Goal: Information Seeking & Learning: Learn about a topic

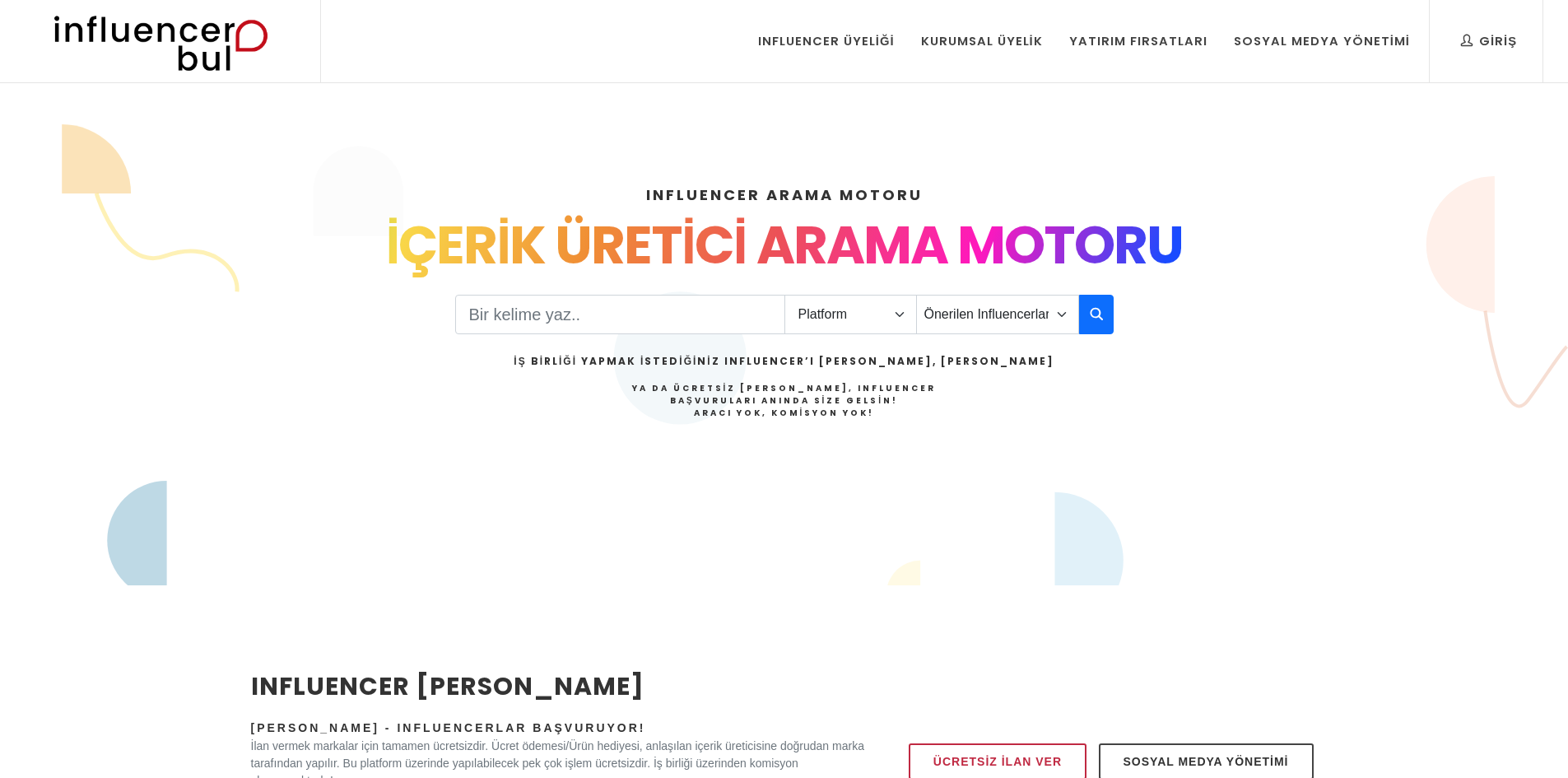
click at [614, 324] on input "Search" at bounding box center [621, 314] width 330 height 40
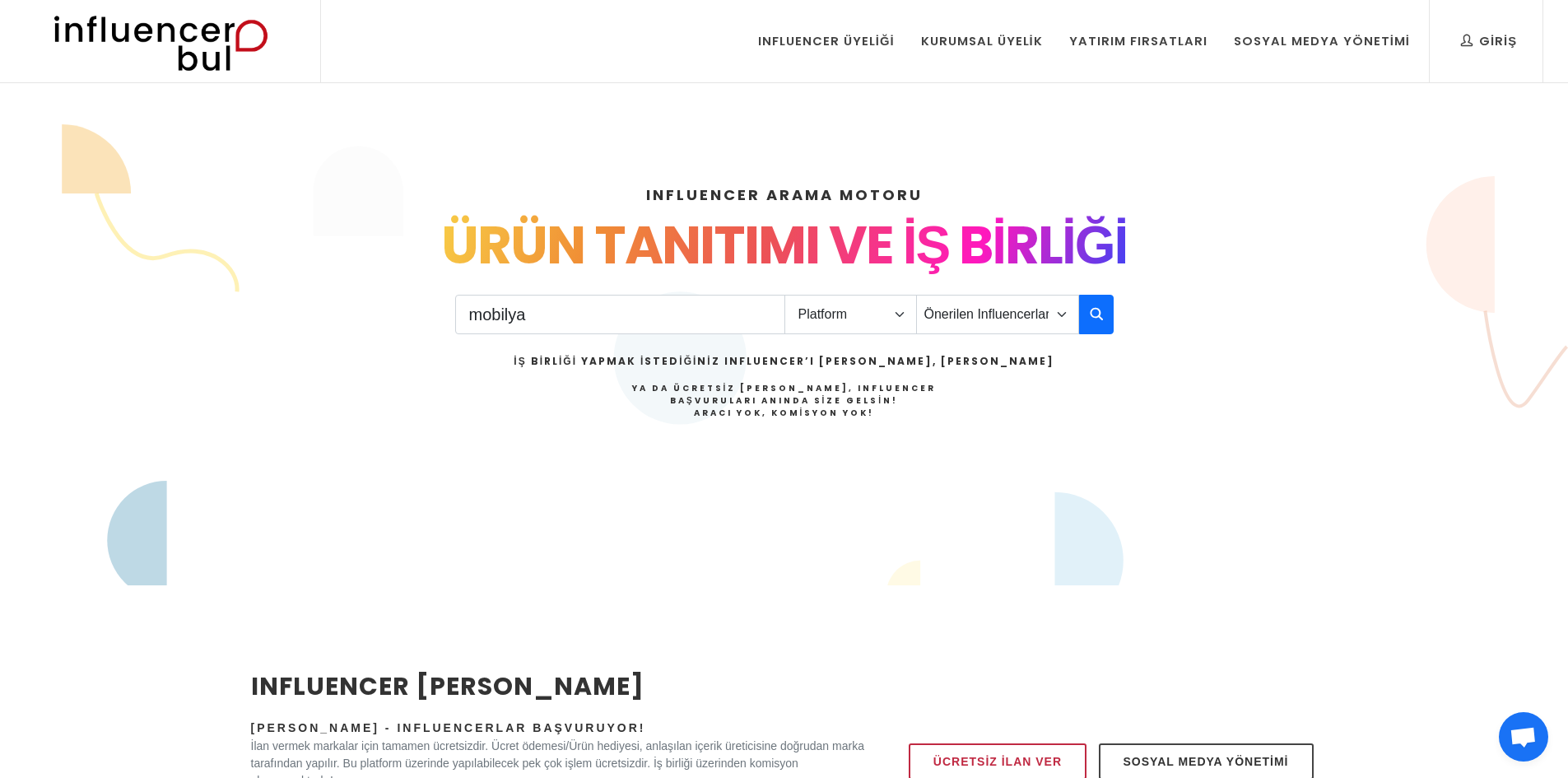
type input "mobilya"
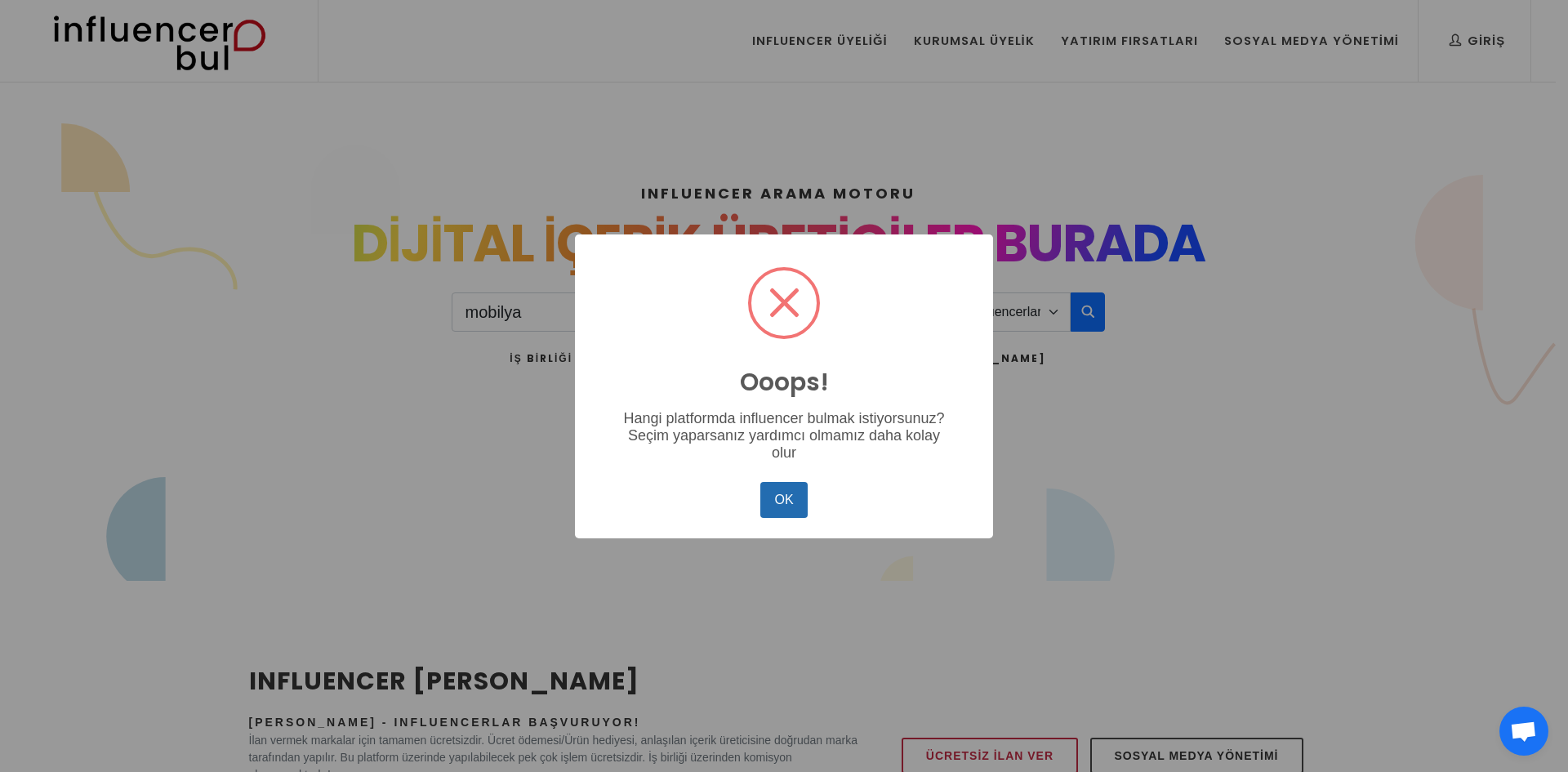
click at [794, 502] on button "OK" at bounding box center [784, 499] width 47 height 36
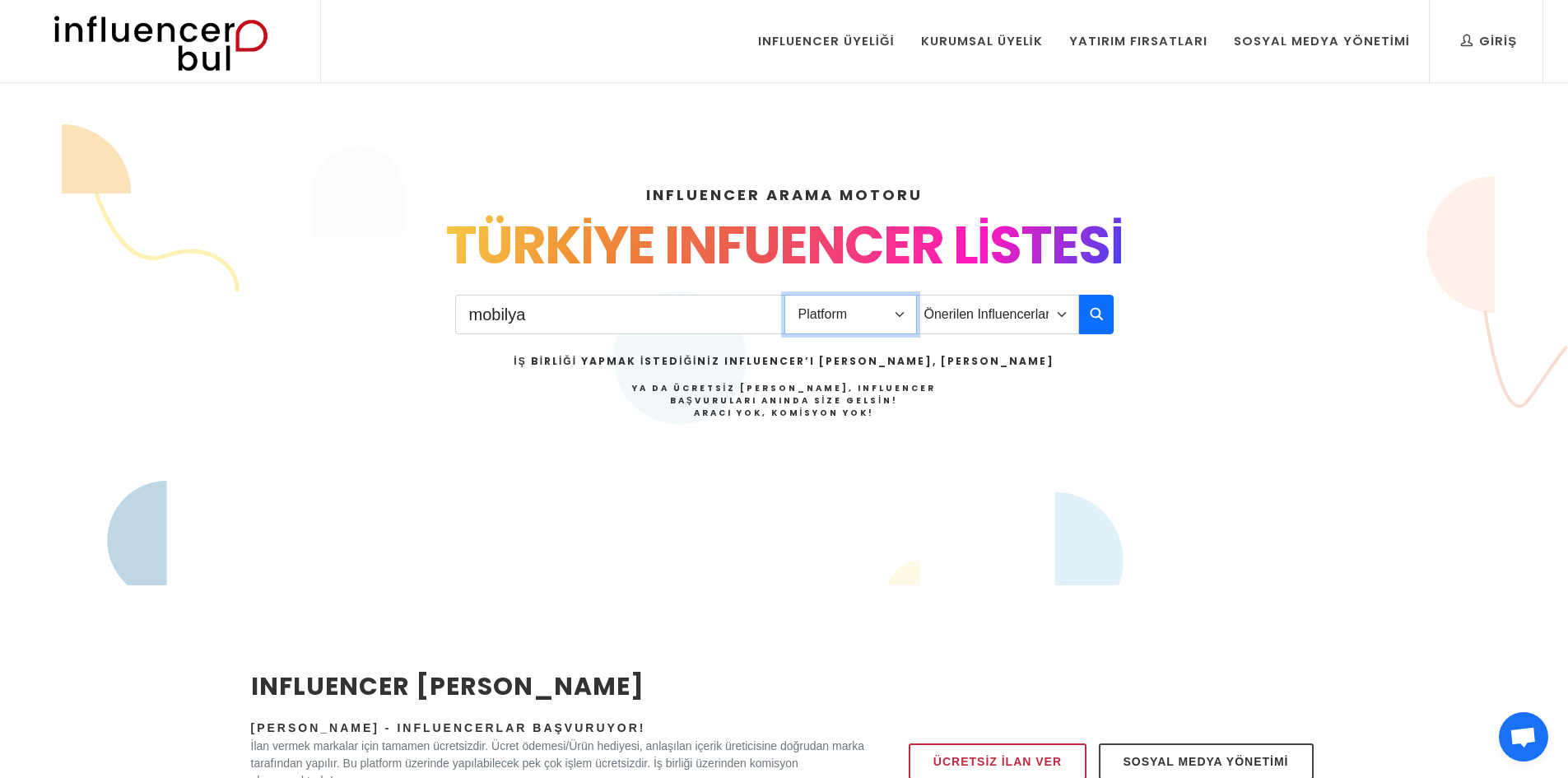
click at [894, 318] on select "Platform Instagram Facebook Youtube Tiktok Twitter Twitch" at bounding box center [851, 314] width 132 height 40
select select "1"
click at [785, 295] on select "Platform Instagram Facebook Youtube Tiktok Twitter Twitch" at bounding box center [851, 314] width 132 height 40
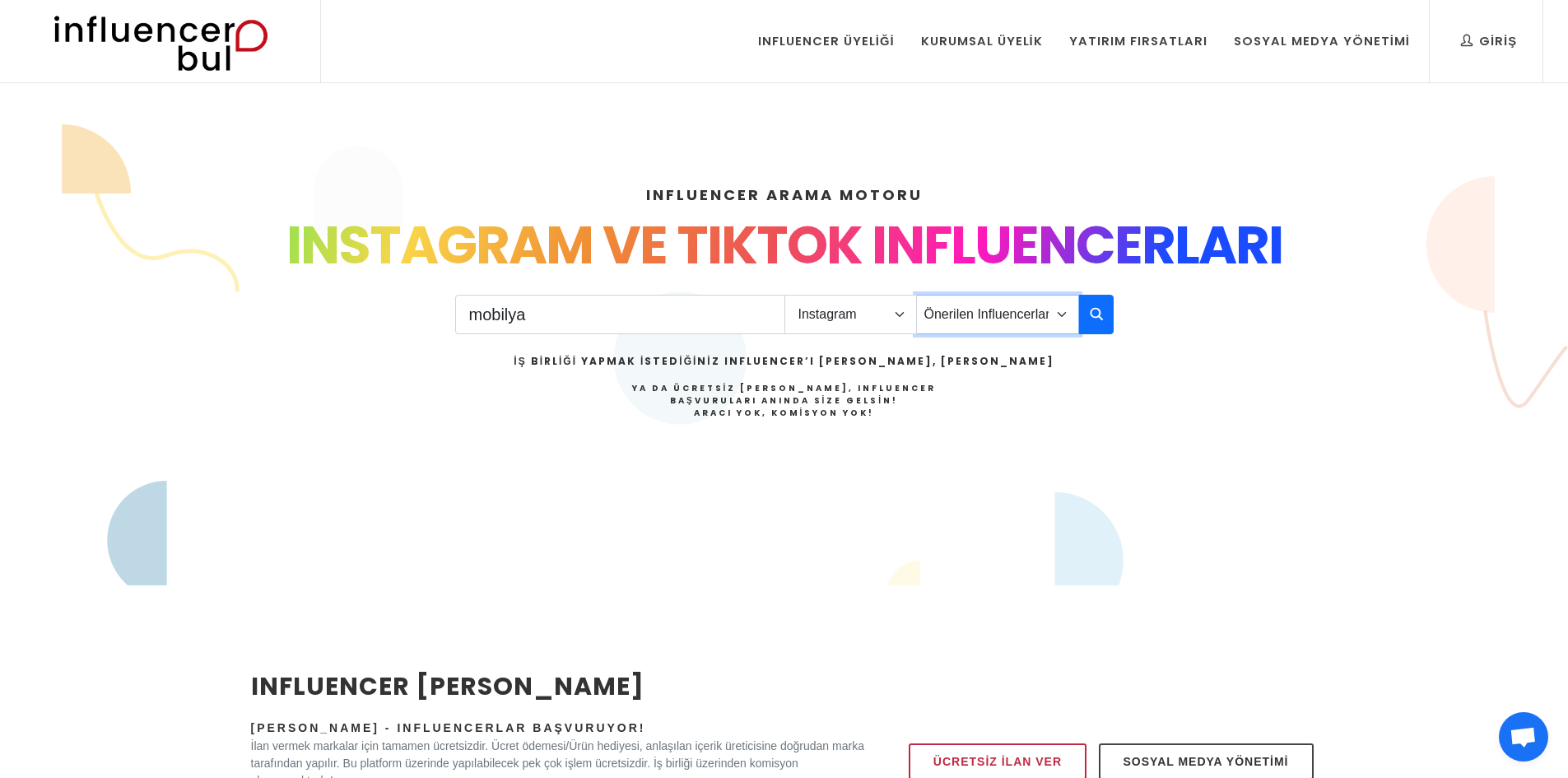
click at [997, 324] on select "Önerilen Influencerlar Aile & [PERSON_NAME] & [PERSON_NAME] [PERSON_NAME] & Giy…" at bounding box center [998, 314] width 163 height 40
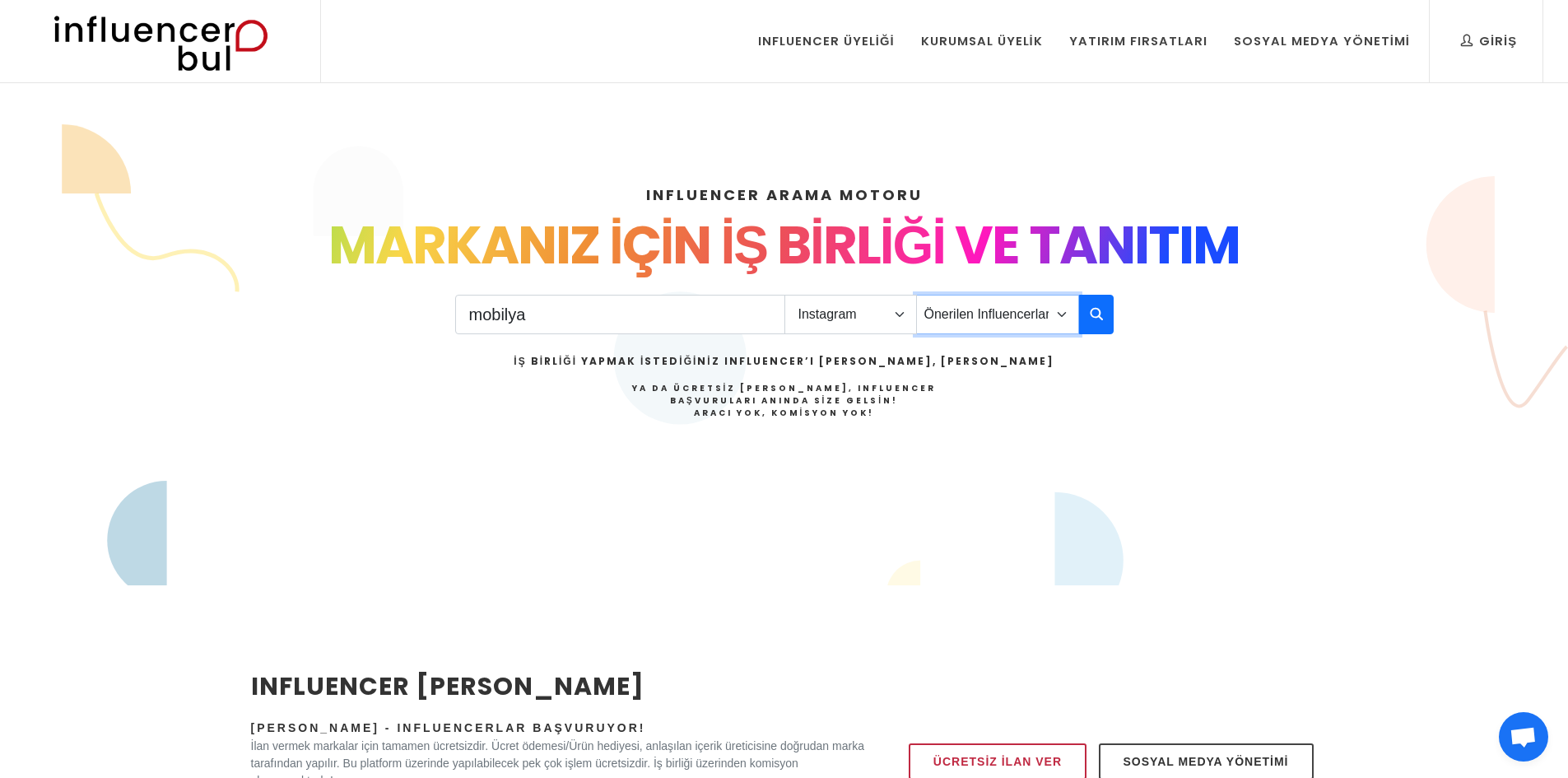
select select "12"
click at [916, 295] on select "Önerilen Influencerlar Aile & [PERSON_NAME] & [PERSON_NAME] [PERSON_NAME] & Giy…" at bounding box center [998, 314] width 163 height 40
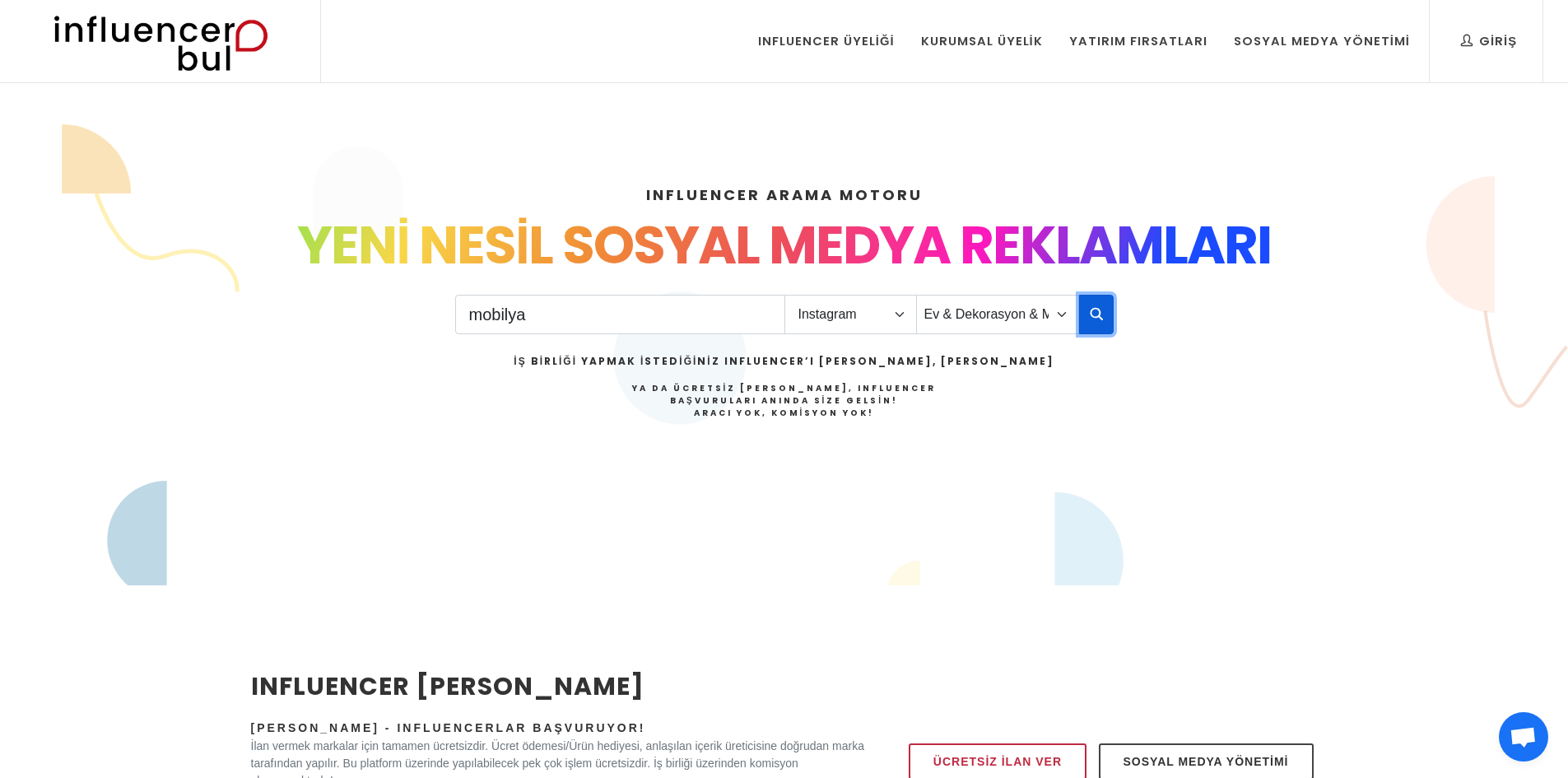
click at [1097, 323] on icon "button" at bounding box center [1097, 313] width 13 height 19
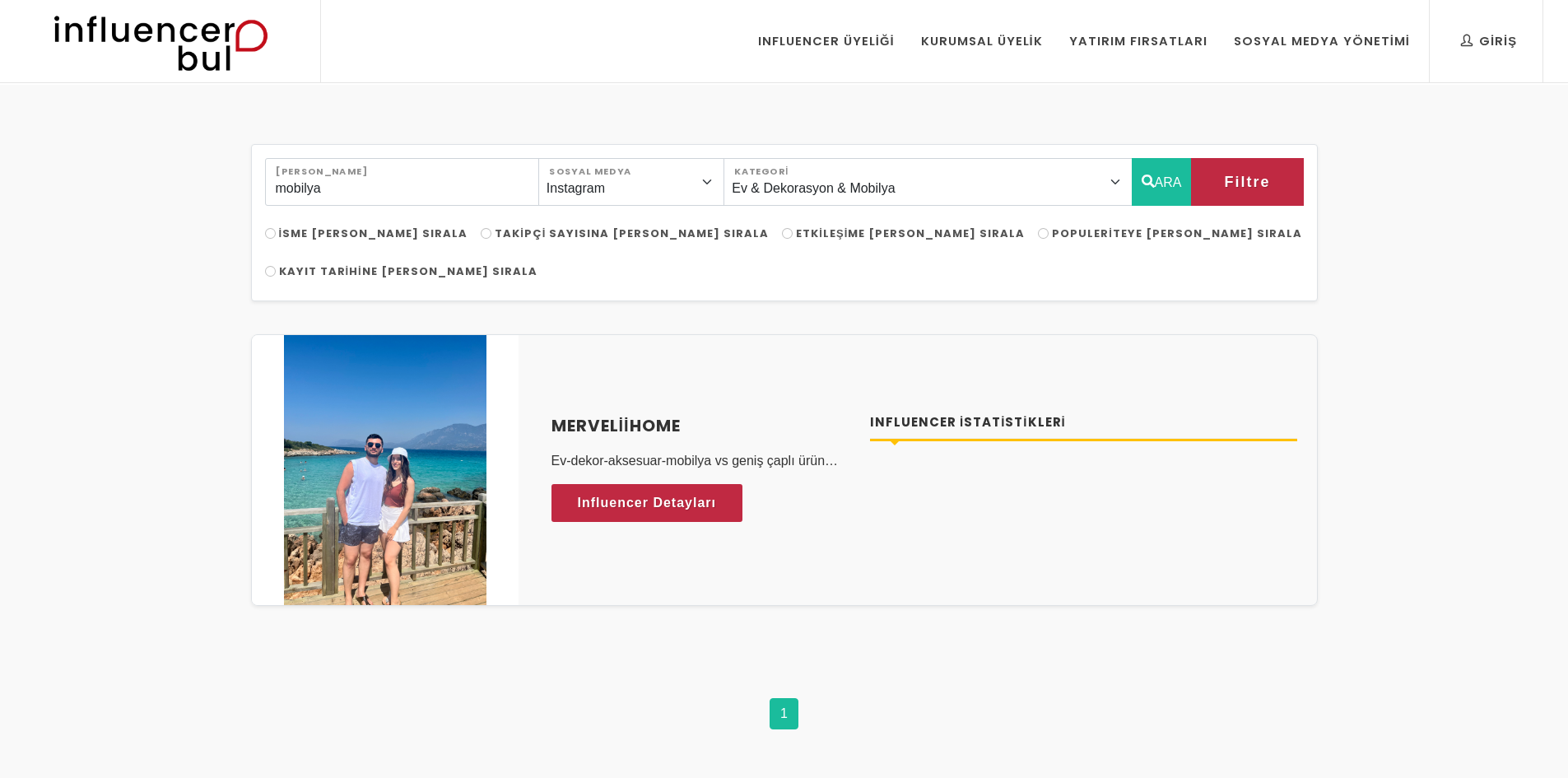
select select "12"
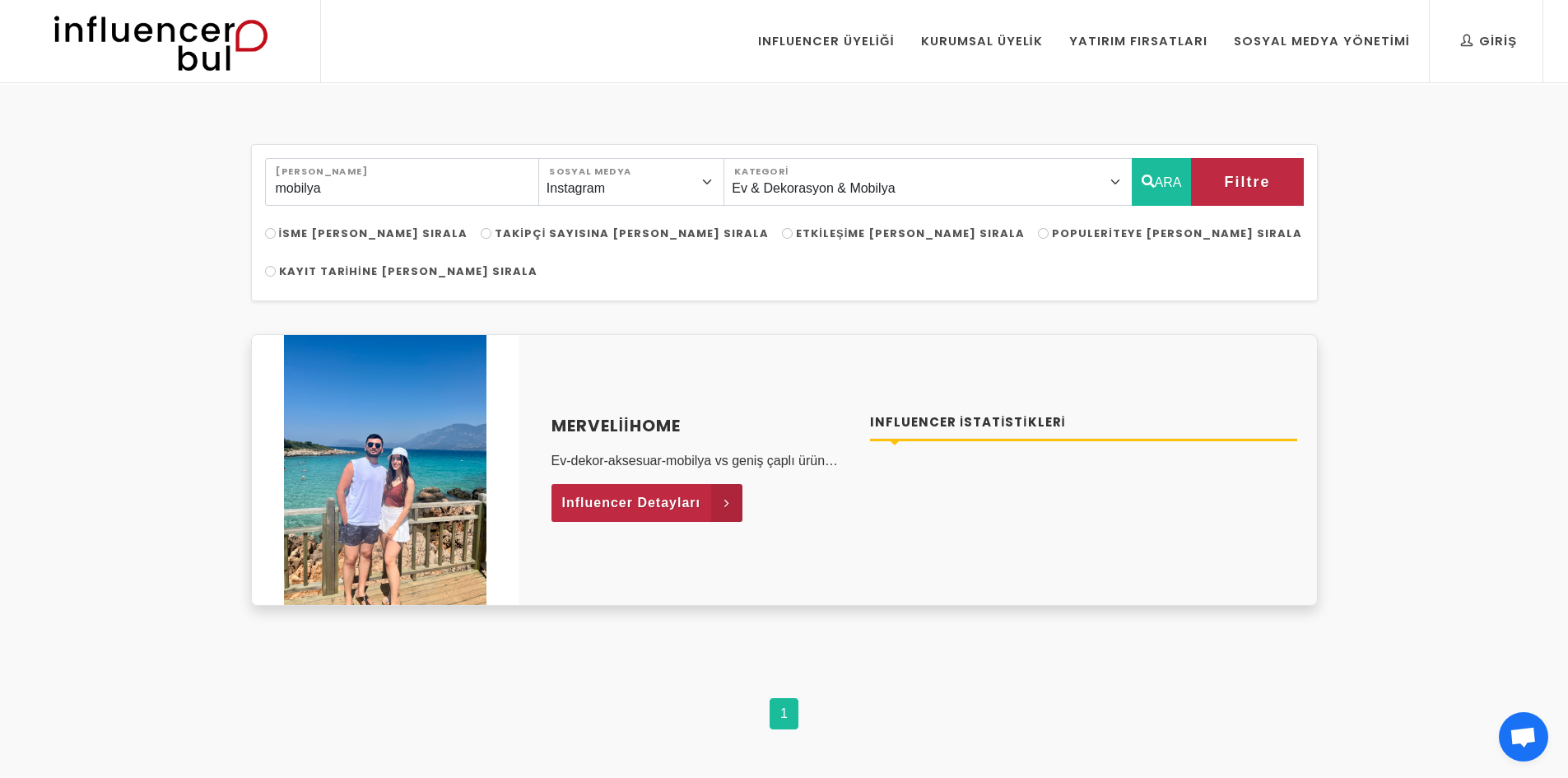
click at [704, 484] on link "Influencer Detayları" at bounding box center [647, 502] width 192 height 38
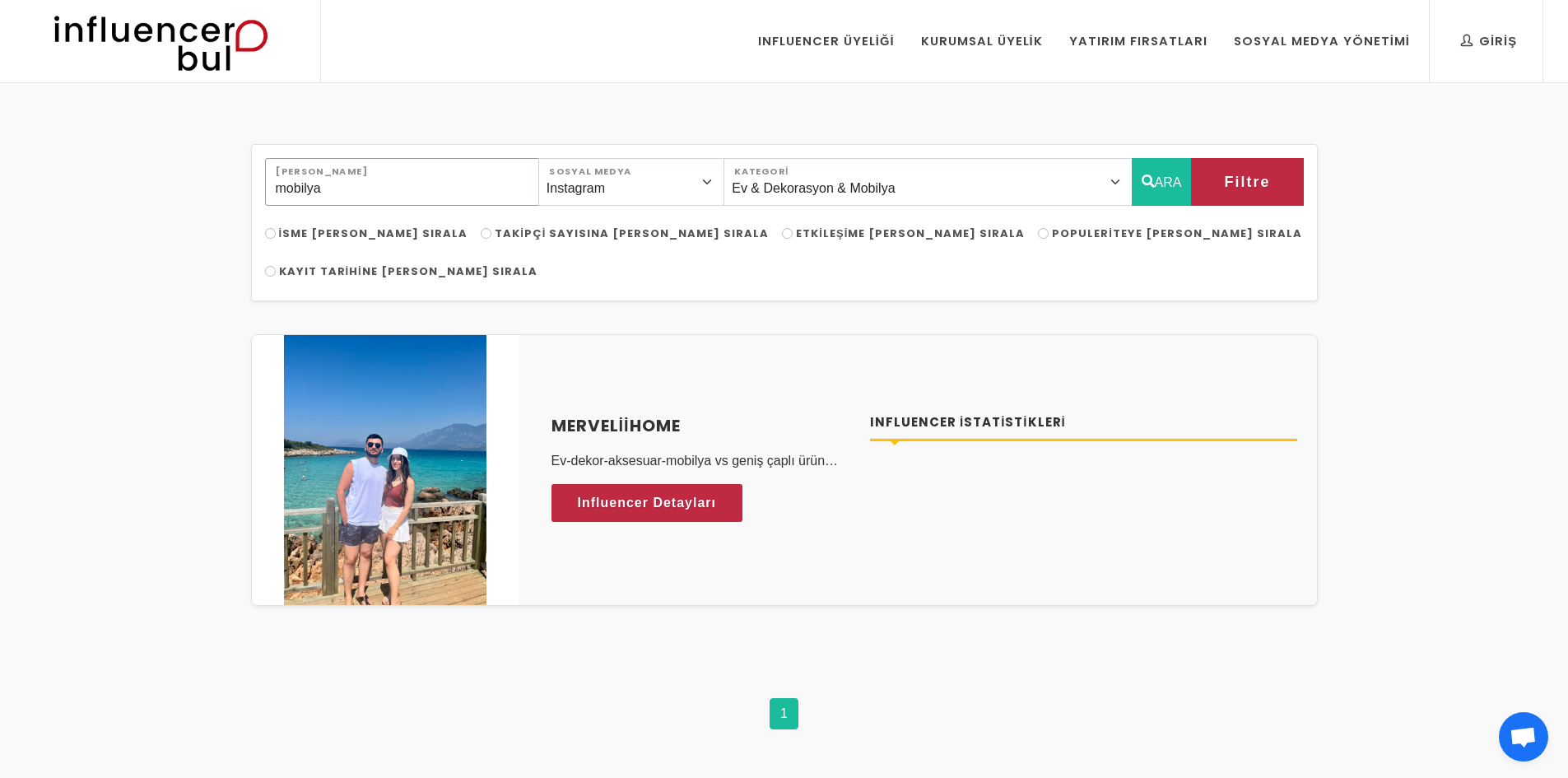
drag, startPoint x: 341, startPoint y: 184, endPoint x: 264, endPoint y: 185, distance: 77.0
click at [265, 185] on input "mobilya" at bounding box center [402, 182] width 275 height 48
click at [1169, 175] on button "ARA" at bounding box center [1162, 182] width 60 height 48
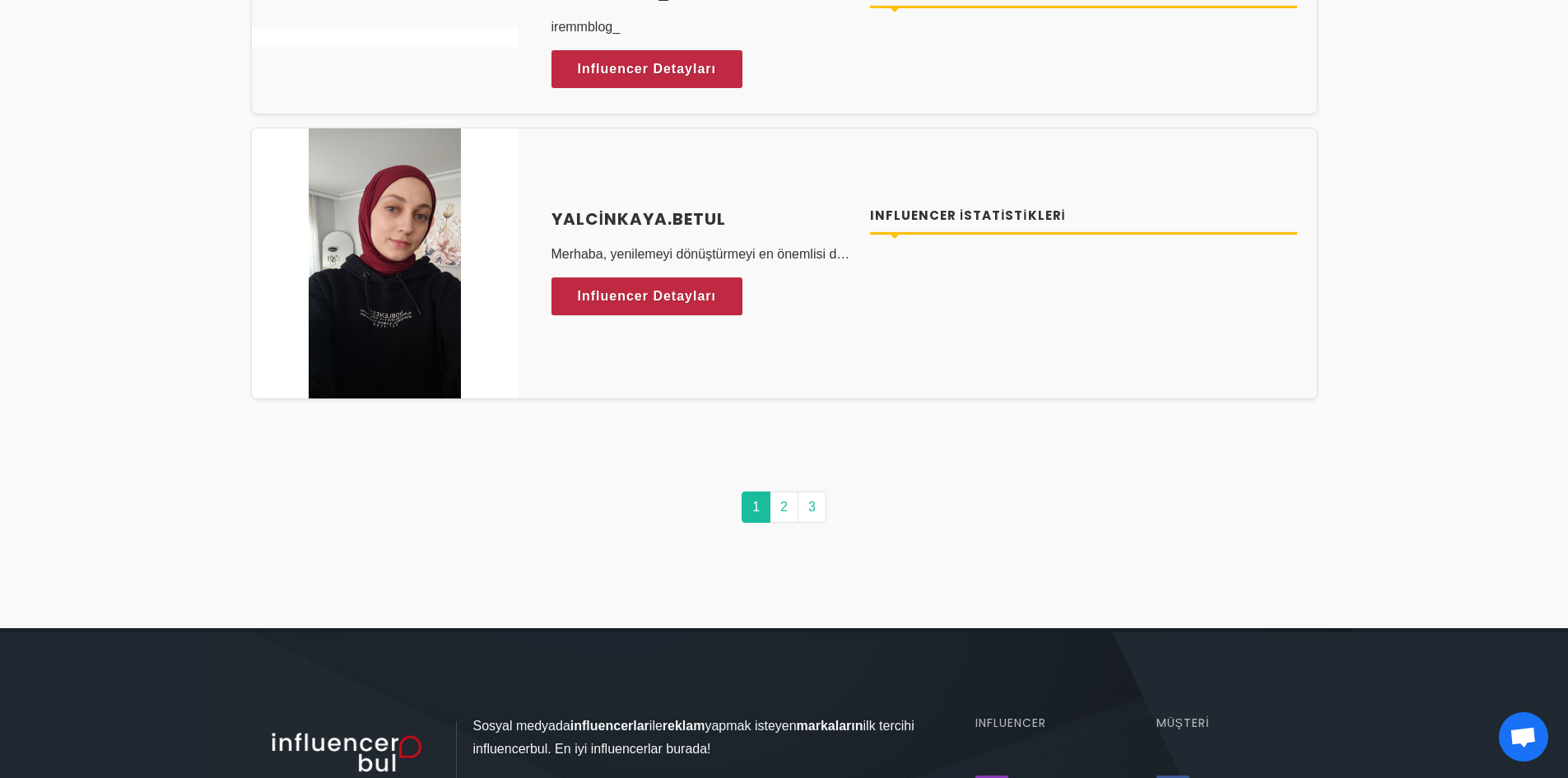
scroll to position [8153, 0]
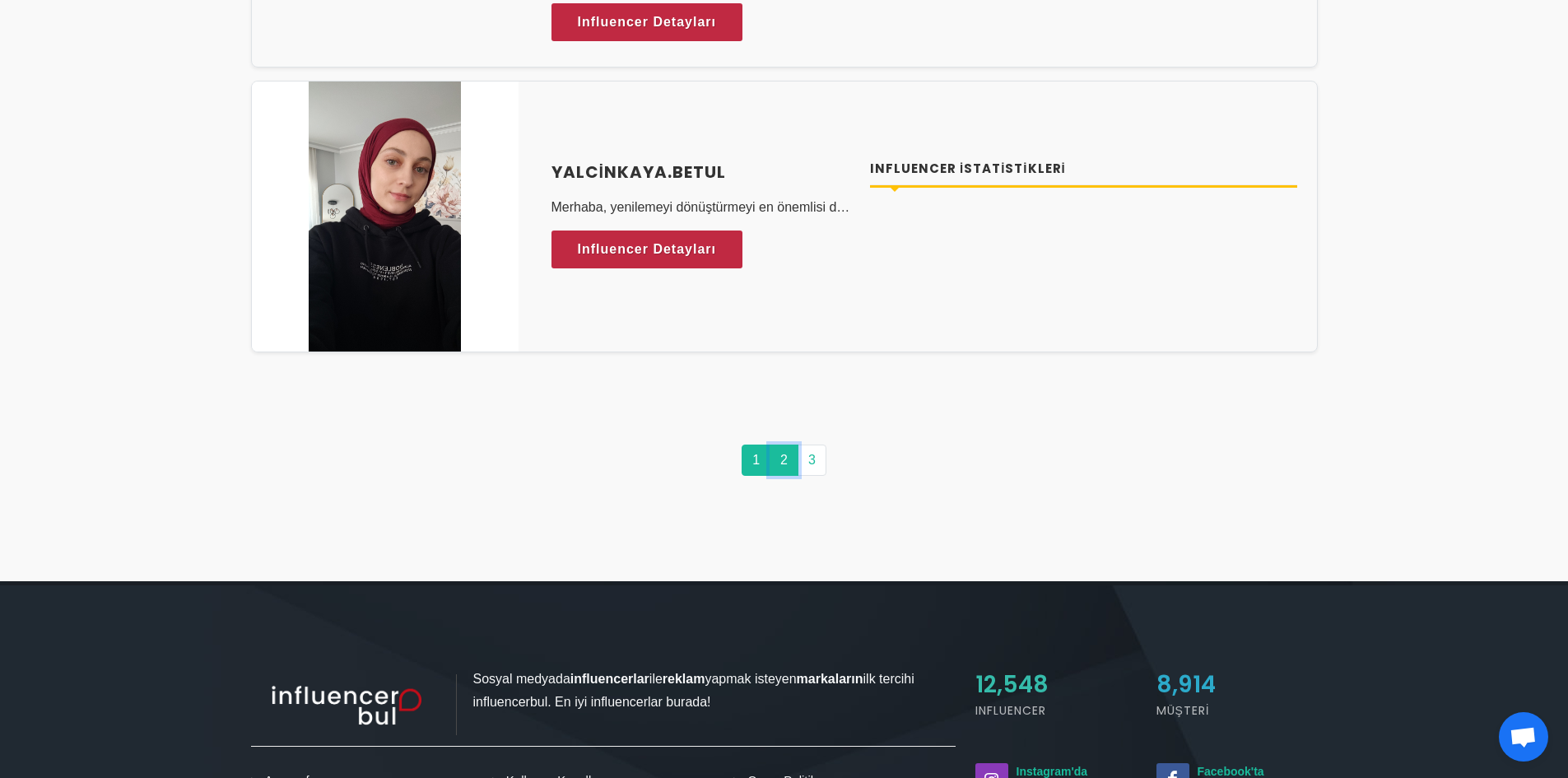
click at [788, 445] on link "2" at bounding box center [784, 460] width 29 height 31
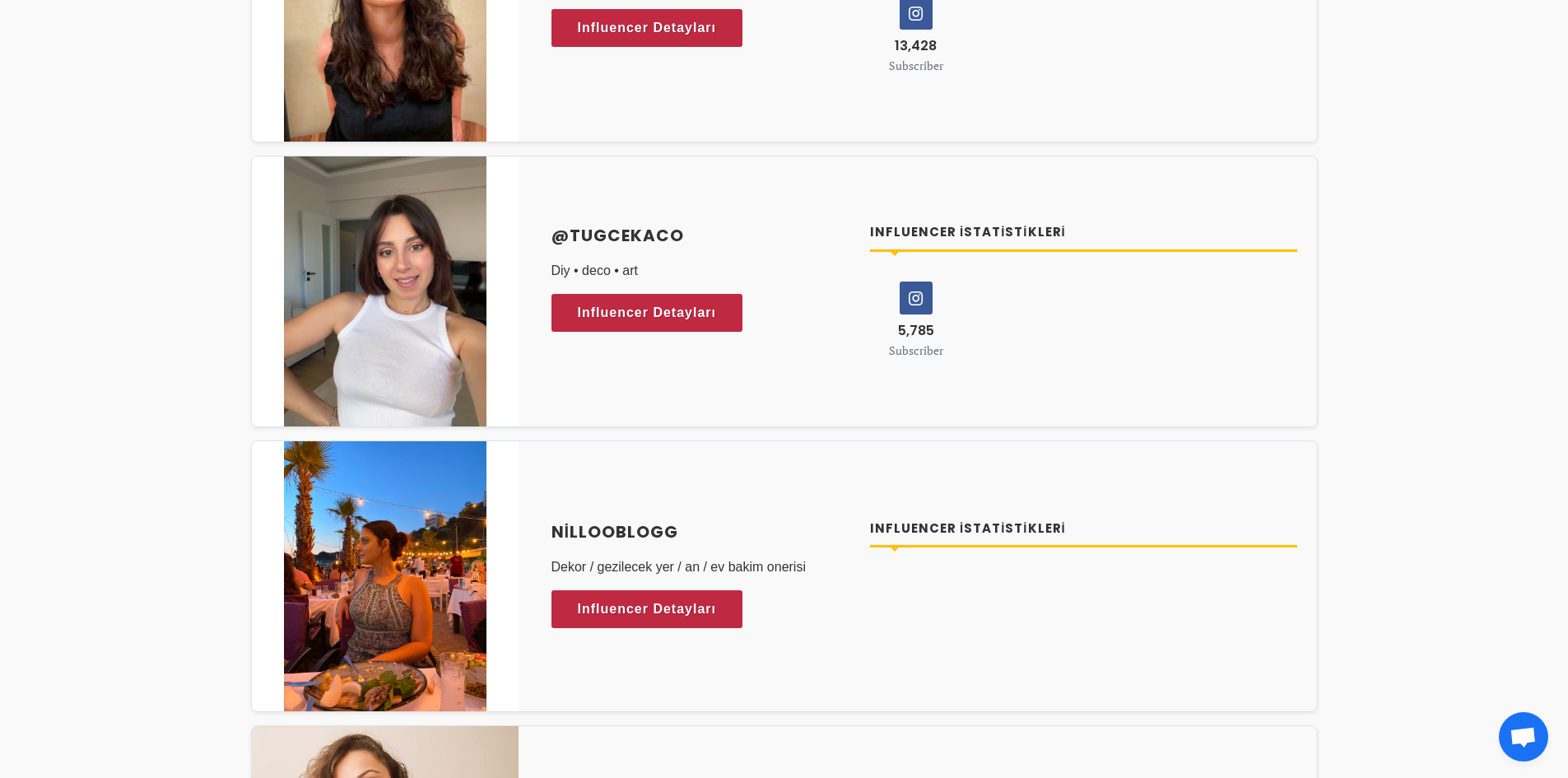
scroll to position [4941, 0]
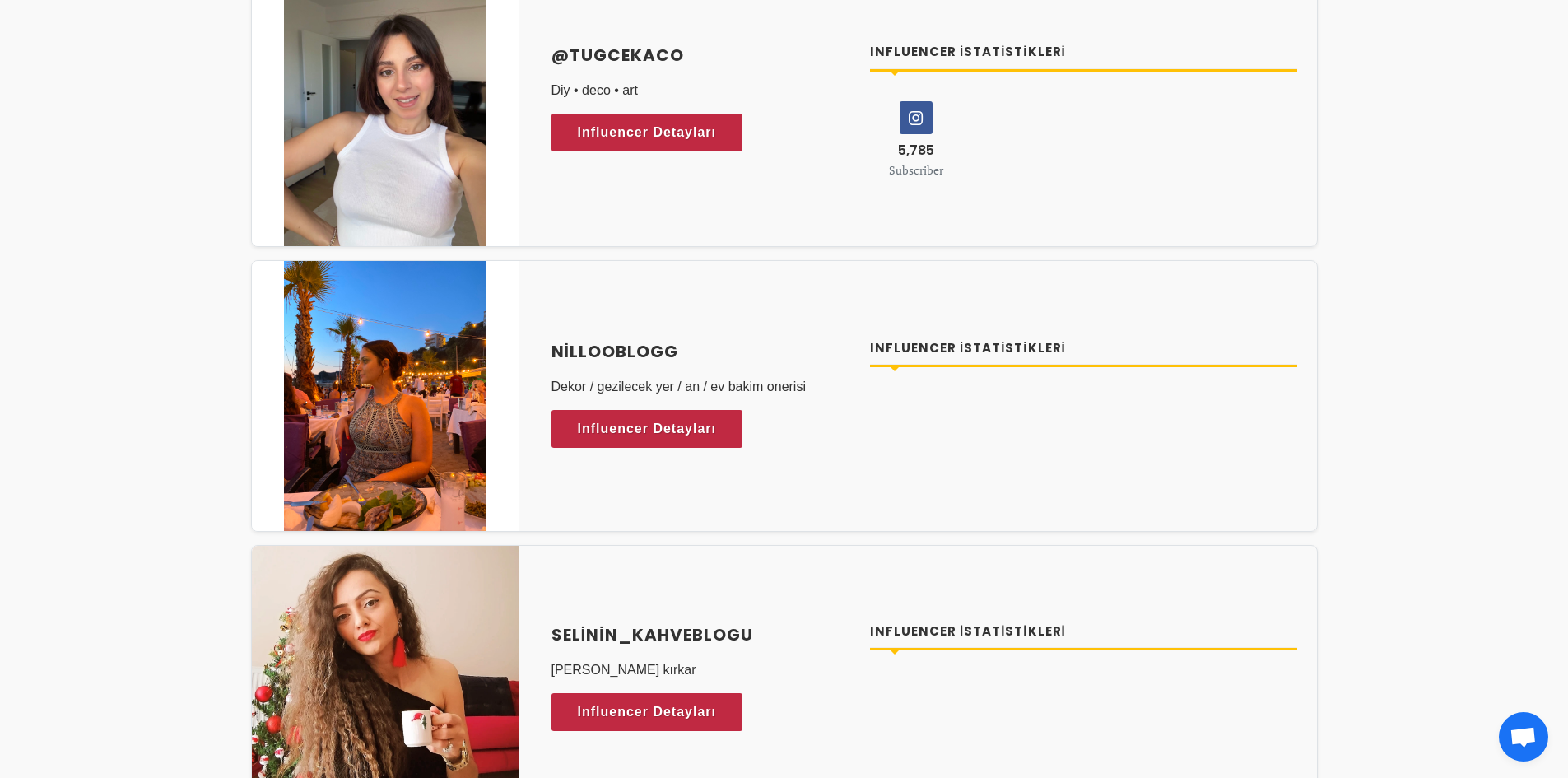
scroll to position [8153, 0]
